Goal: Complete application form

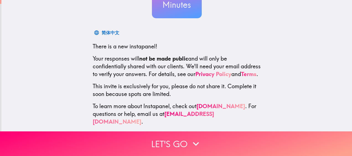
scroll to position [74, 0]
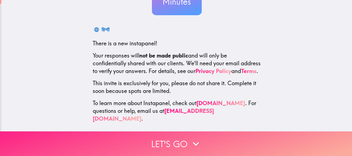
click at [190, 143] on icon "button" at bounding box center [196, 144] width 12 height 12
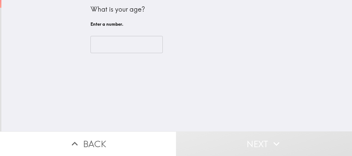
click at [124, 42] on input "number" at bounding box center [127, 44] width 72 height 17
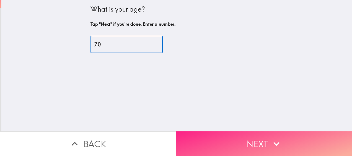
type input "70"
click at [257, 146] on button "Next" at bounding box center [264, 143] width 176 height 25
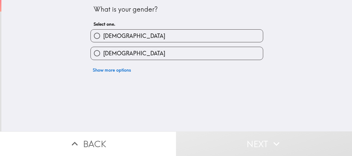
click at [232, 58] on label "[DEMOGRAPHIC_DATA]" at bounding box center [177, 53] width 172 height 12
click at [103, 58] on input "[DEMOGRAPHIC_DATA]" at bounding box center [97, 53] width 12 height 12
radio input "true"
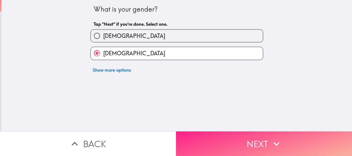
click at [249, 141] on button "Next" at bounding box center [264, 143] width 176 height 25
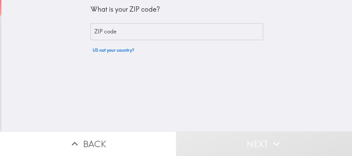
click at [187, 33] on input "ZIP code" at bounding box center [177, 31] width 173 height 17
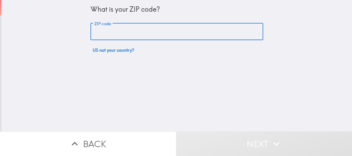
type input "08759"
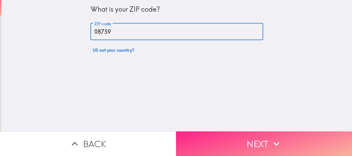
click at [231, 140] on button "Next" at bounding box center [264, 143] width 176 height 25
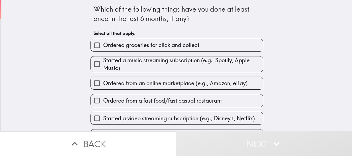
click at [236, 44] on label "Ordered groceries for click and collect" at bounding box center [177, 45] width 172 height 12
click at [103, 44] on input "Ordered groceries for click and collect" at bounding box center [97, 45] width 12 height 12
checkbox input "true"
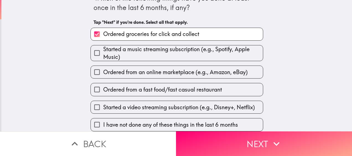
scroll to position [16, 0]
click at [234, 73] on label "Ordered from an online marketplace (e.g., Amazon, eBay)" at bounding box center [177, 72] width 172 height 12
click at [103, 73] on input "Ordered from an online marketplace (e.g., Amazon, eBay)" at bounding box center [97, 72] width 12 height 12
checkbox input "true"
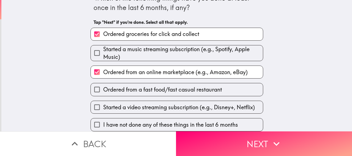
click at [236, 91] on label "Ordered from a fast food/fast casual restaurant" at bounding box center [177, 89] width 172 height 12
click at [103, 91] on input "Ordered from a fast food/fast casual restaurant" at bounding box center [97, 89] width 12 height 12
checkbox input "true"
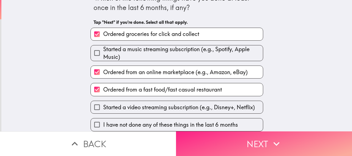
click at [263, 147] on button "Next" at bounding box center [264, 143] width 176 height 25
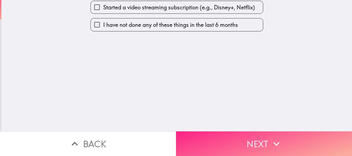
scroll to position [0, 0]
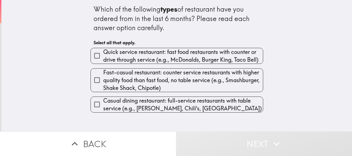
click at [241, 61] on span "Quick service restaurant: fast food restaurants with counter or drive through s…" at bounding box center [183, 55] width 160 height 15
click at [103, 61] on input "Quick service restaurant: fast food restaurants with counter or drive through s…" at bounding box center [97, 56] width 12 height 12
checkbox input "true"
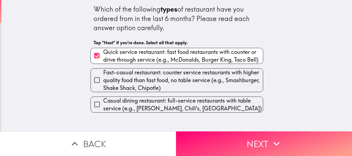
click at [240, 89] on span "Fast-casual restaurant: counter service restaurants with higher quality food th…" at bounding box center [183, 80] width 160 height 23
click at [103, 86] on input "Fast-casual restaurant: counter service restaurants with higher quality food th…" at bounding box center [97, 80] width 12 height 12
checkbox input "true"
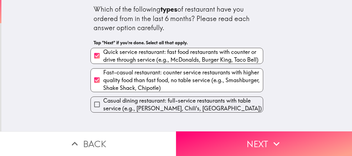
click at [244, 107] on span "Casual dining restaurant: full-service restaurants with table service (e.g., [P…" at bounding box center [183, 104] width 160 height 15
click at [103, 107] on input "Casual dining restaurant: full-service restaurants with table service (e.g., [P…" at bounding box center [97, 104] width 12 height 12
checkbox input "true"
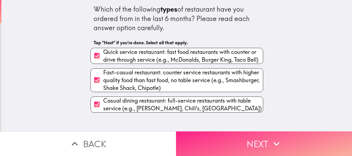
click at [253, 144] on button "Next" at bounding box center [264, 143] width 176 height 25
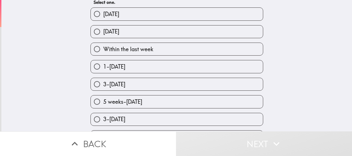
scroll to position [46, 0]
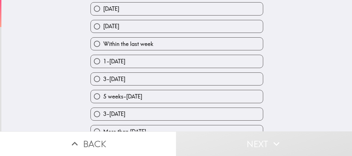
click at [236, 65] on label "1-[DATE]" at bounding box center [177, 61] width 172 height 12
click at [103, 65] on input "1-[DATE]" at bounding box center [97, 61] width 12 height 12
radio input "true"
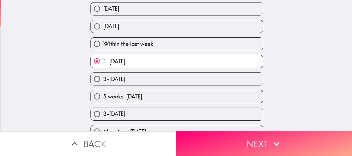
scroll to position [58, 0]
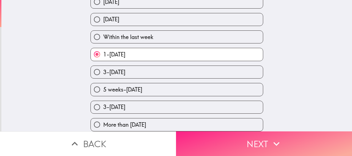
click at [263, 141] on button "Next" at bounding box center [264, 143] width 176 height 25
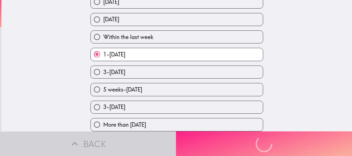
scroll to position [0, 0]
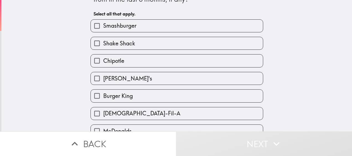
scroll to position [32, 0]
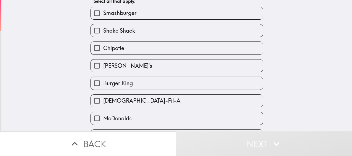
click at [223, 54] on label "Chipotle" at bounding box center [177, 48] width 172 height 12
click at [103, 54] on input "Chipotle" at bounding box center [97, 48] width 12 height 12
checkbox input "true"
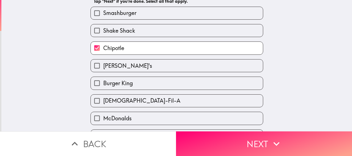
click at [217, 71] on label "[PERSON_NAME]'s" at bounding box center [177, 66] width 172 height 12
click at [103, 71] on input "[PERSON_NAME]'s" at bounding box center [97, 66] width 12 height 12
checkbox input "true"
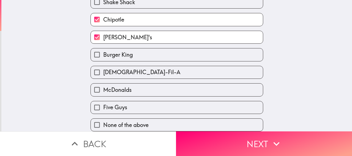
scroll to position [66, 0]
click at [227, 55] on label "Burger King" at bounding box center [177, 54] width 172 height 12
click at [103, 55] on input "Burger King" at bounding box center [97, 54] width 12 height 12
checkbox input "true"
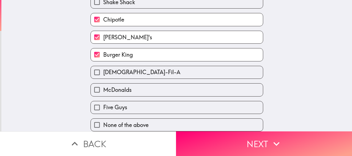
click at [231, 89] on label "McDonalds" at bounding box center [177, 90] width 172 height 12
click at [103, 89] on input "McDonalds" at bounding box center [97, 90] width 12 height 12
checkbox input "true"
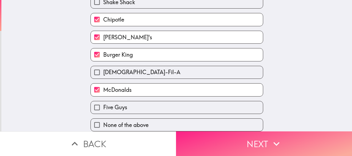
click at [264, 140] on button "Next" at bounding box center [264, 143] width 176 height 25
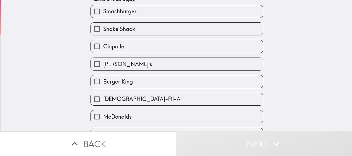
scroll to position [35, 0]
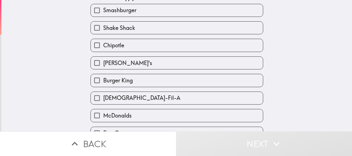
click at [242, 101] on label "[DEMOGRAPHIC_DATA]-Fil-A" at bounding box center [177, 98] width 172 height 12
click at [103, 101] on input "[DEMOGRAPHIC_DATA]-Fil-A" at bounding box center [97, 98] width 12 height 12
checkbox input "true"
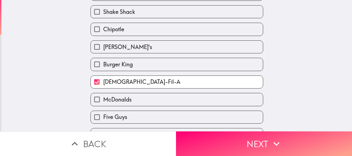
scroll to position [66, 0]
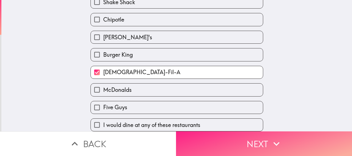
click at [263, 146] on button "Next" at bounding box center [264, 143] width 176 height 25
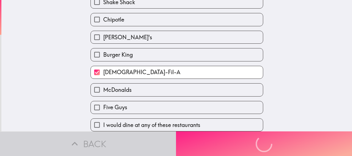
scroll to position [7, 0]
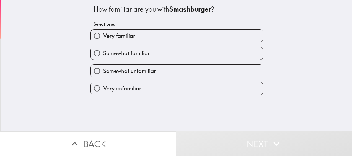
click at [244, 58] on label "Somewhat familiar" at bounding box center [177, 53] width 172 height 12
click at [103, 58] on input "Somewhat familiar" at bounding box center [97, 53] width 12 height 12
radio input "true"
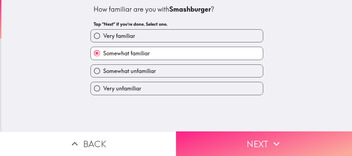
click at [266, 147] on button "Next" at bounding box center [264, 143] width 176 height 25
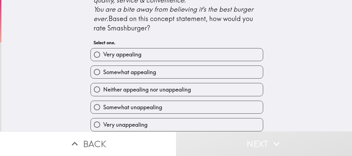
scroll to position [284, 0]
click at [244, 91] on label "Neither appealing nor unappealing" at bounding box center [177, 89] width 172 height 12
click at [103, 91] on input "Neither appealing nor unappealing" at bounding box center [97, 89] width 12 height 12
radio input "true"
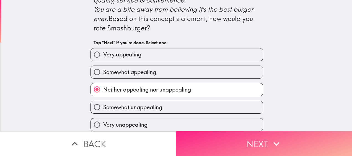
click at [265, 143] on button "Next" at bounding box center [264, 143] width 176 height 25
